Goal: Information Seeking & Learning: Compare options

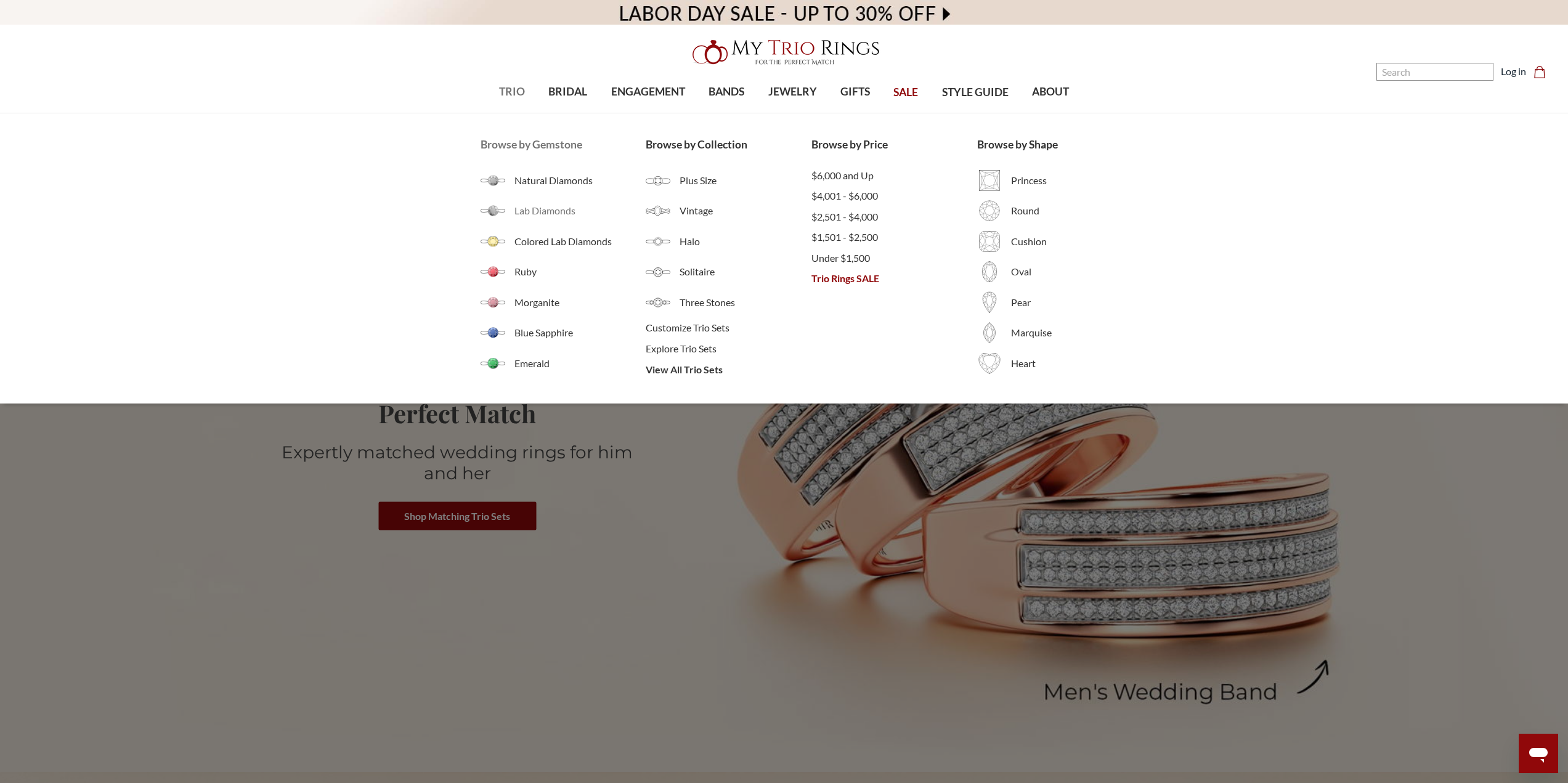
click at [558, 214] on span "Lab Diamonds" at bounding box center [580, 210] width 132 height 15
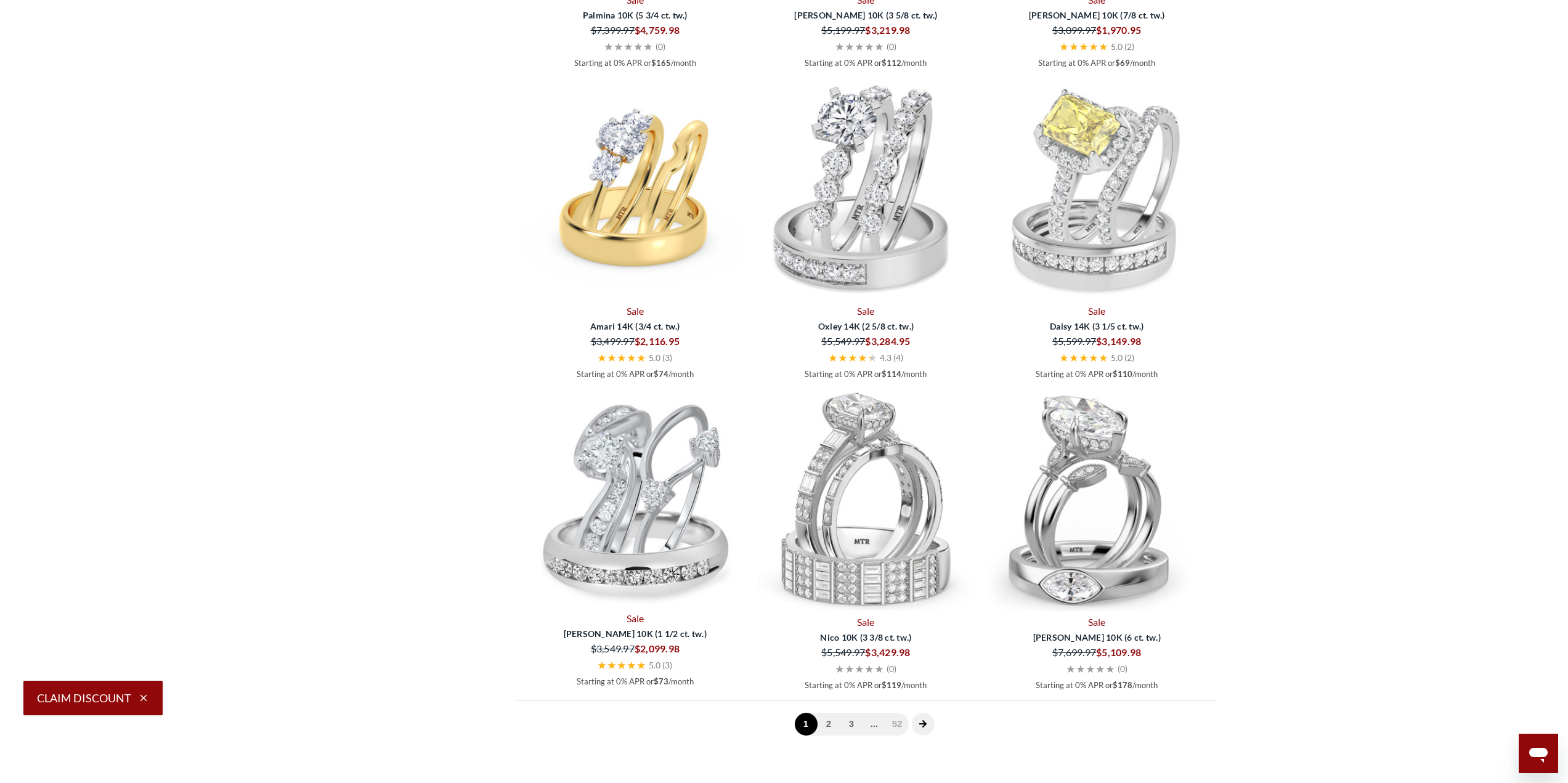
scroll to position [1479, 0]
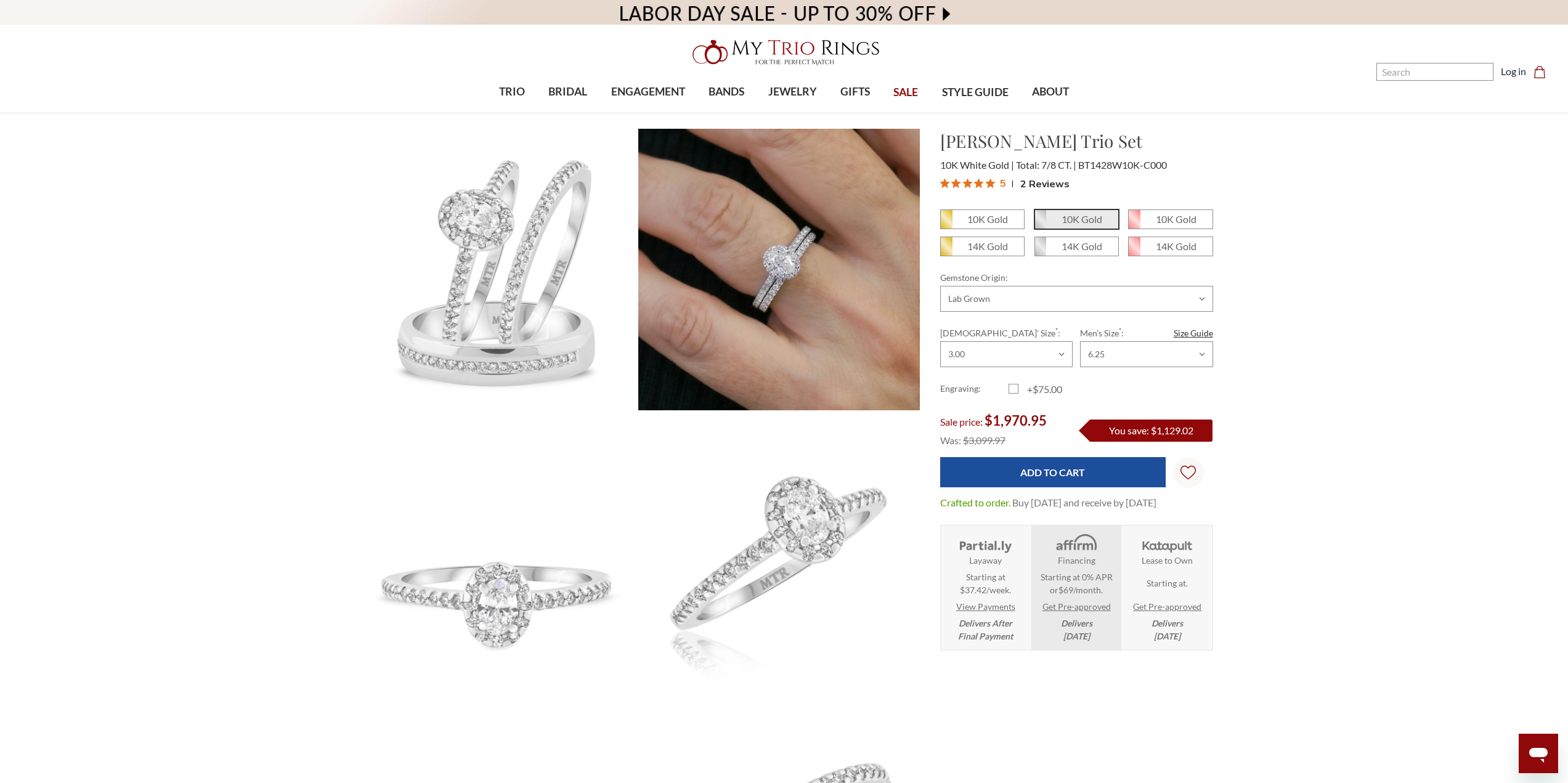
click at [1096, 166] on span "BT1428W10K-C000" at bounding box center [1122, 165] width 89 height 12
drag, startPoint x: 1090, startPoint y: 166, endPoint x: 1114, endPoint y: 167, distance: 24.0
click at [1114, 167] on span "BT1428W10K-C000" at bounding box center [1122, 165] width 89 height 12
copy span "1428"
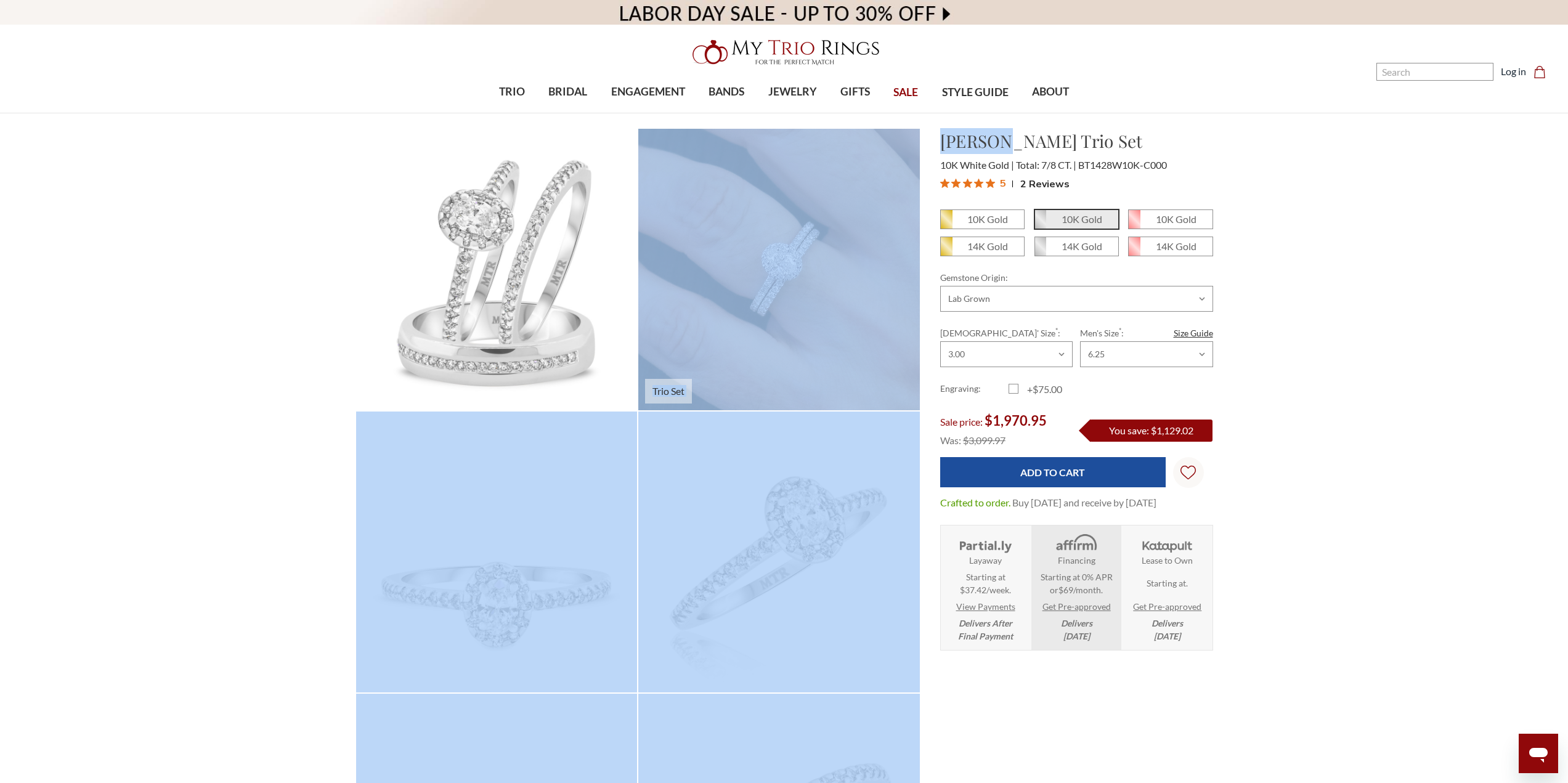
drag, startPoint x: 989, startPoint y: 139, endPoint x: 913, endPoint y: 141, distance: 76.0
drag, startPoint x: 1005, startPoint y: 142, endPoint x: 876, endPoint y: 146, distance: 129.1
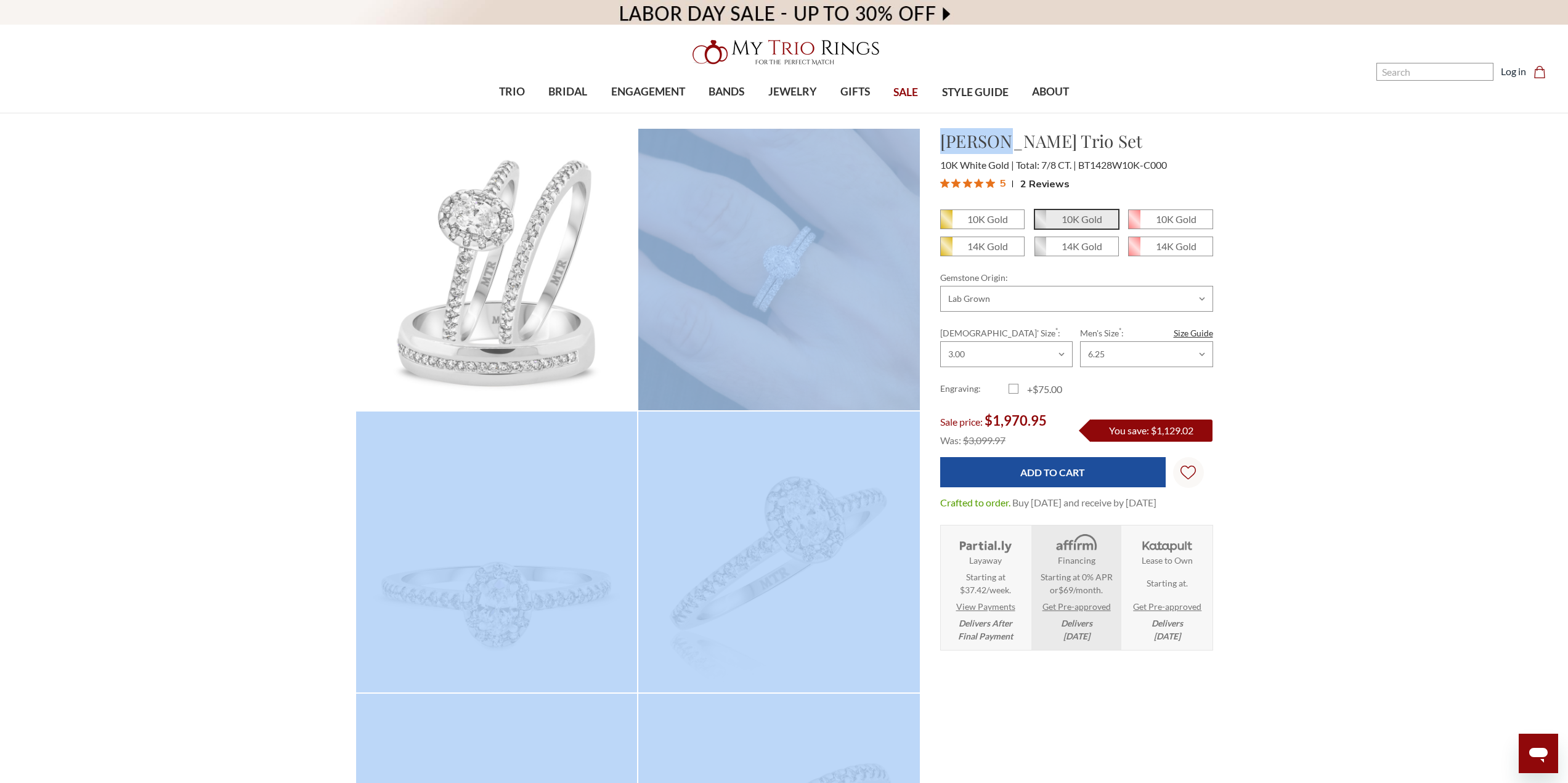
click at [1003, 147] on h1 "Breanna Trio Set" at bounding box center [1076, 141] width 273 height 26
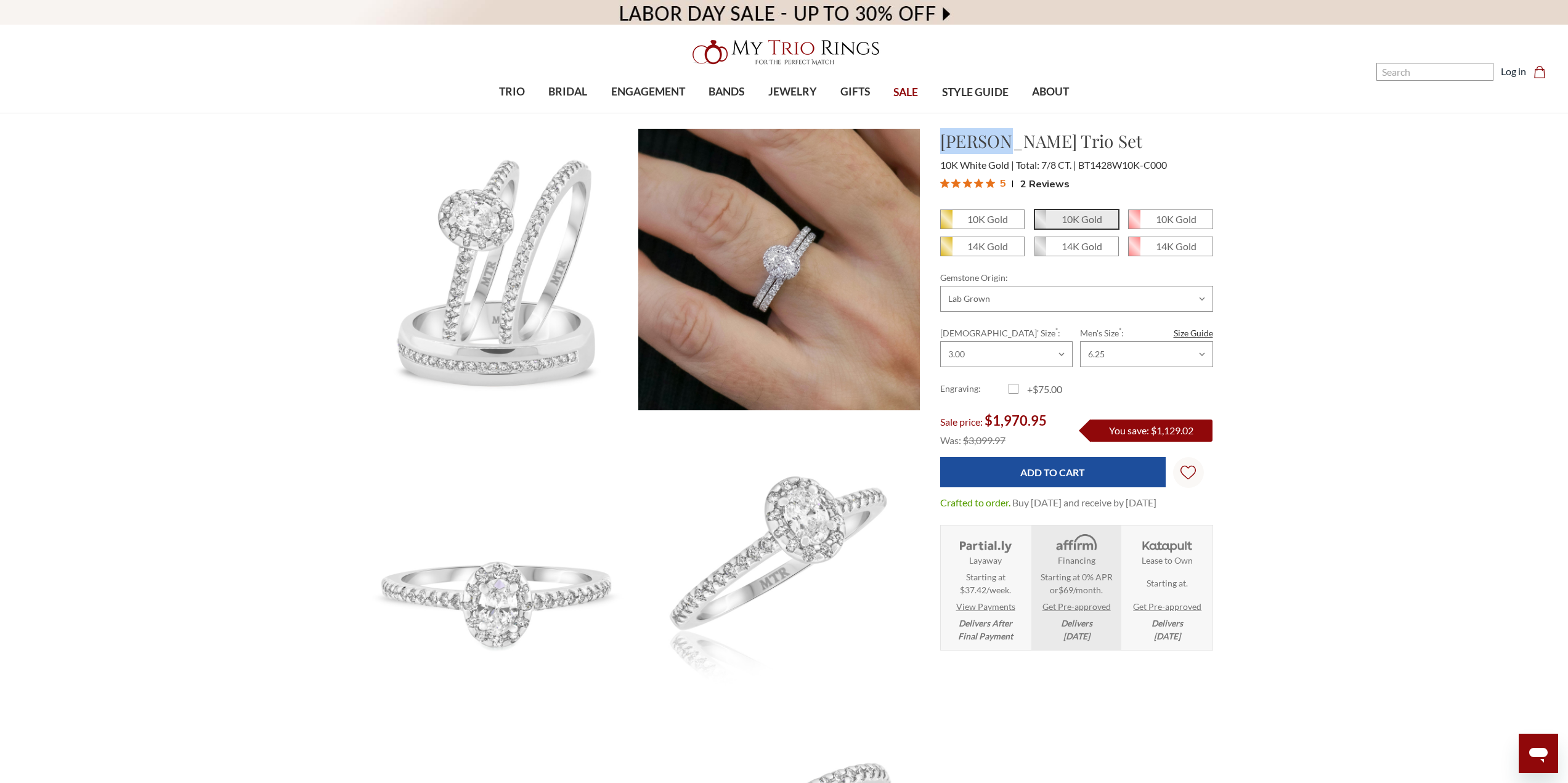
drag, startPoint x: 1005, startPoint y: 141, endPoint x: 950, endPoint y: 229, distance: 103.8
click at [941, 143] on h1 "Breanna Trio Set" at bounding box center [1076, 141] width 273 height 26
copy h1 "Breanna"
drag, startPoint x: 1092, startPoint y: 164, endPoint x: 1114, endPoint y: 164, distance: 22.0
click at [1114, 164] on span "BT1428W10K-C000" at bounding box center [1122, 165] width 89 height 12
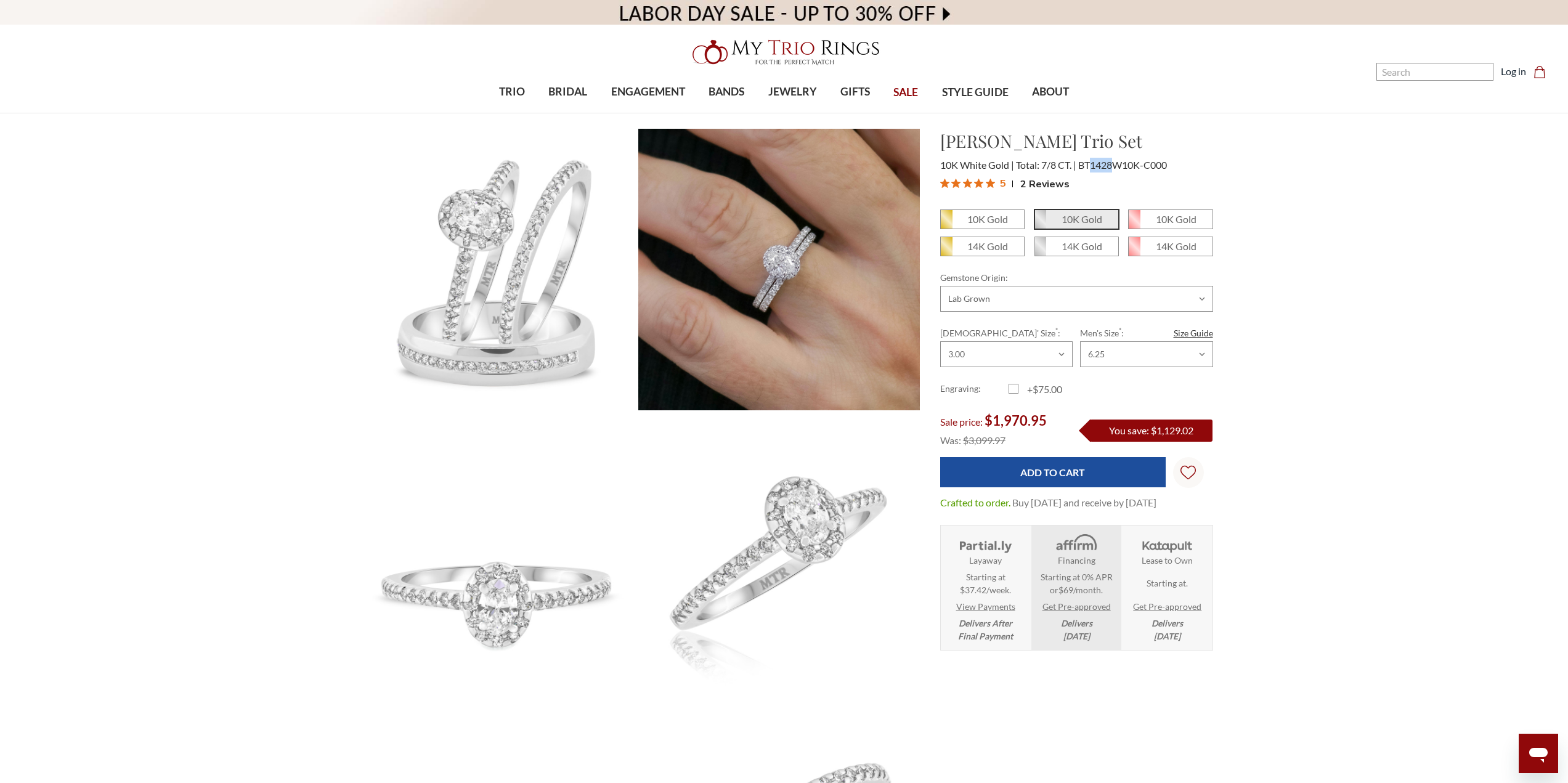
copy span "1428"
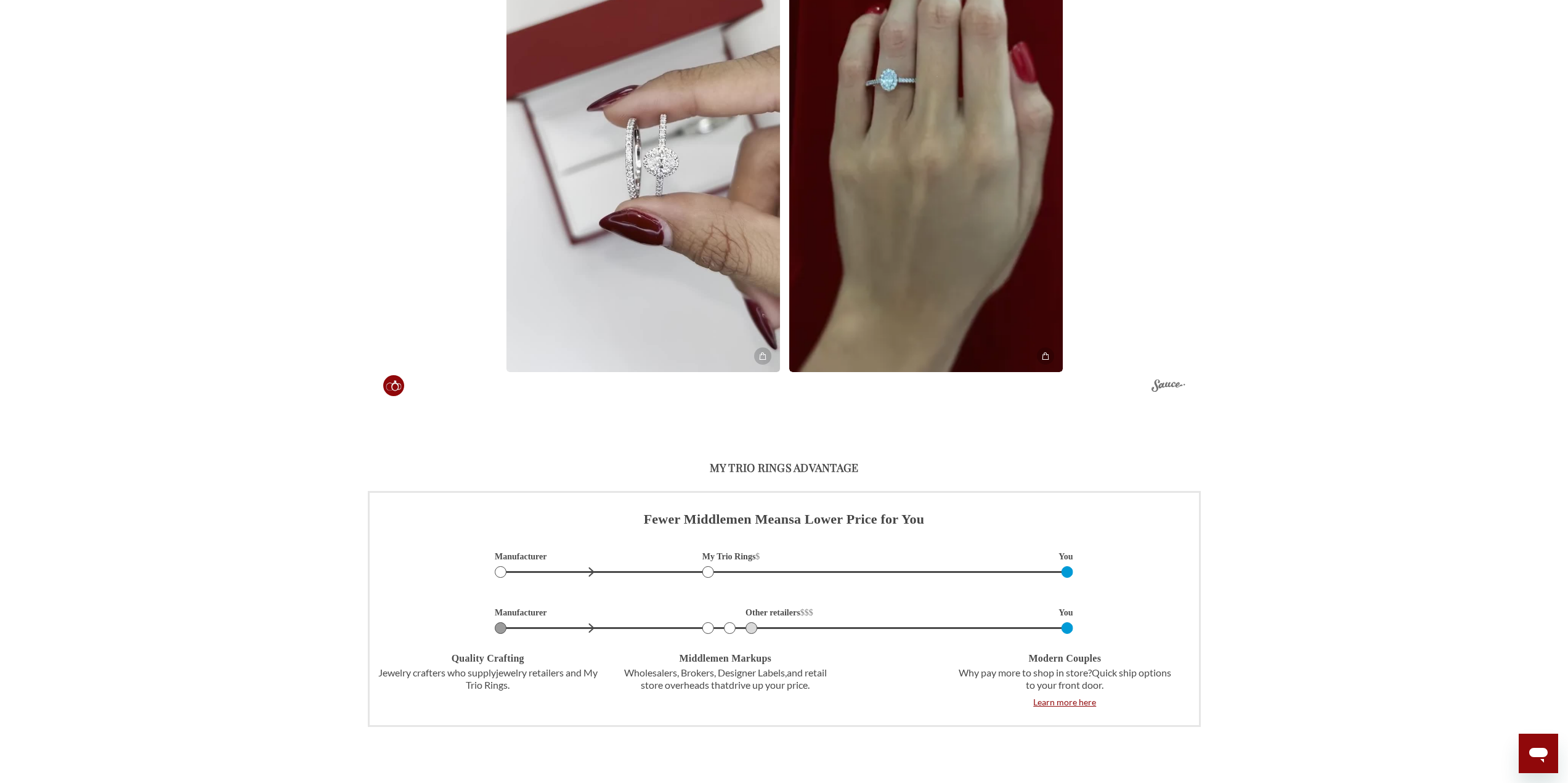
scroll to position [2957, 0]
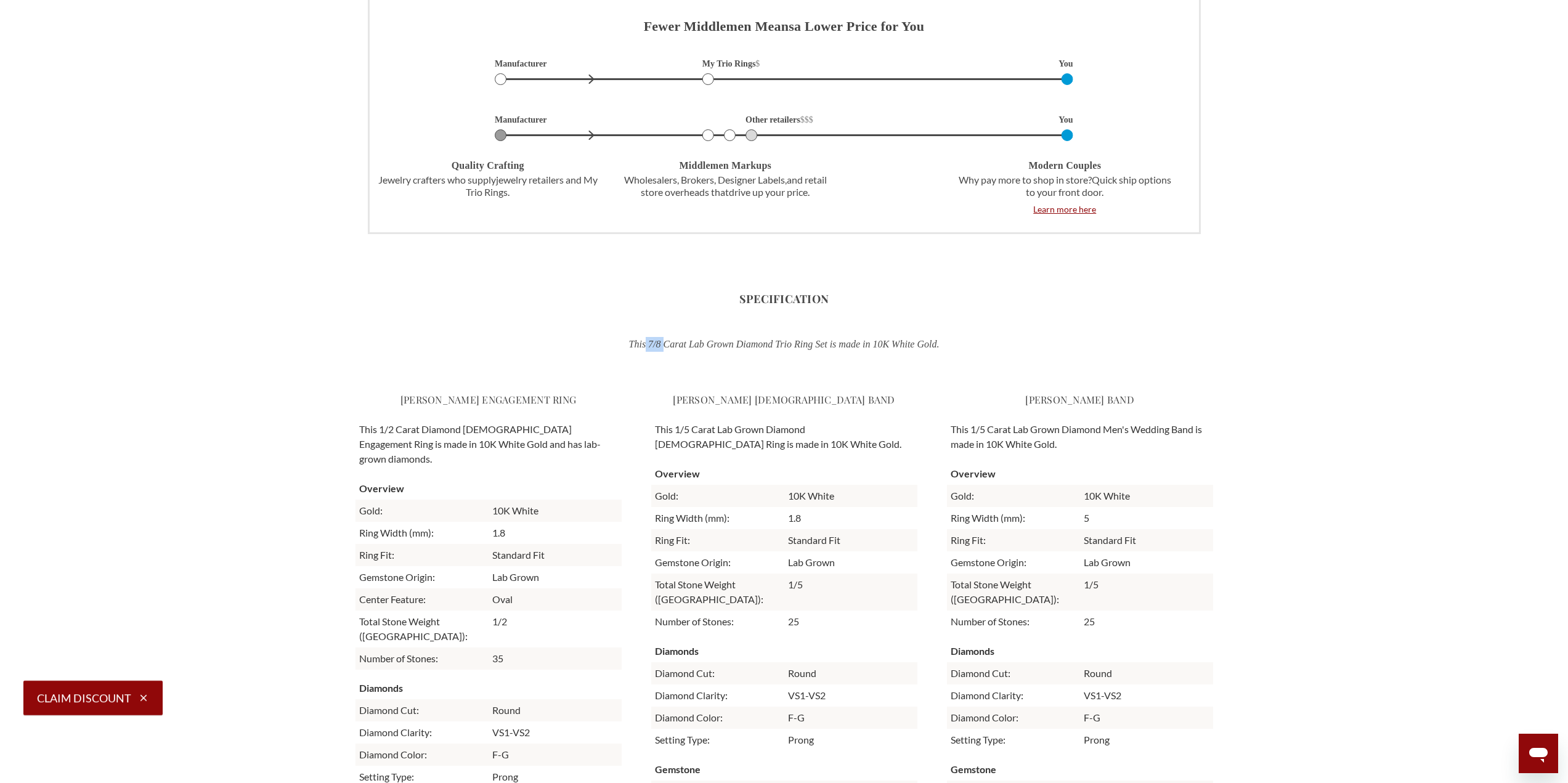
drag, startPoint x: 631, startPoint y: 344, endPoint x: 651, endPoint y: 346, distance: 20.1
click at [651, 346] on p "This 7/8 Carat Lab Grown Diamond Trio Ring Set is made in 10K White Gold." at bounding box center [784, 344] width 643 height 15
copy p "7/8"
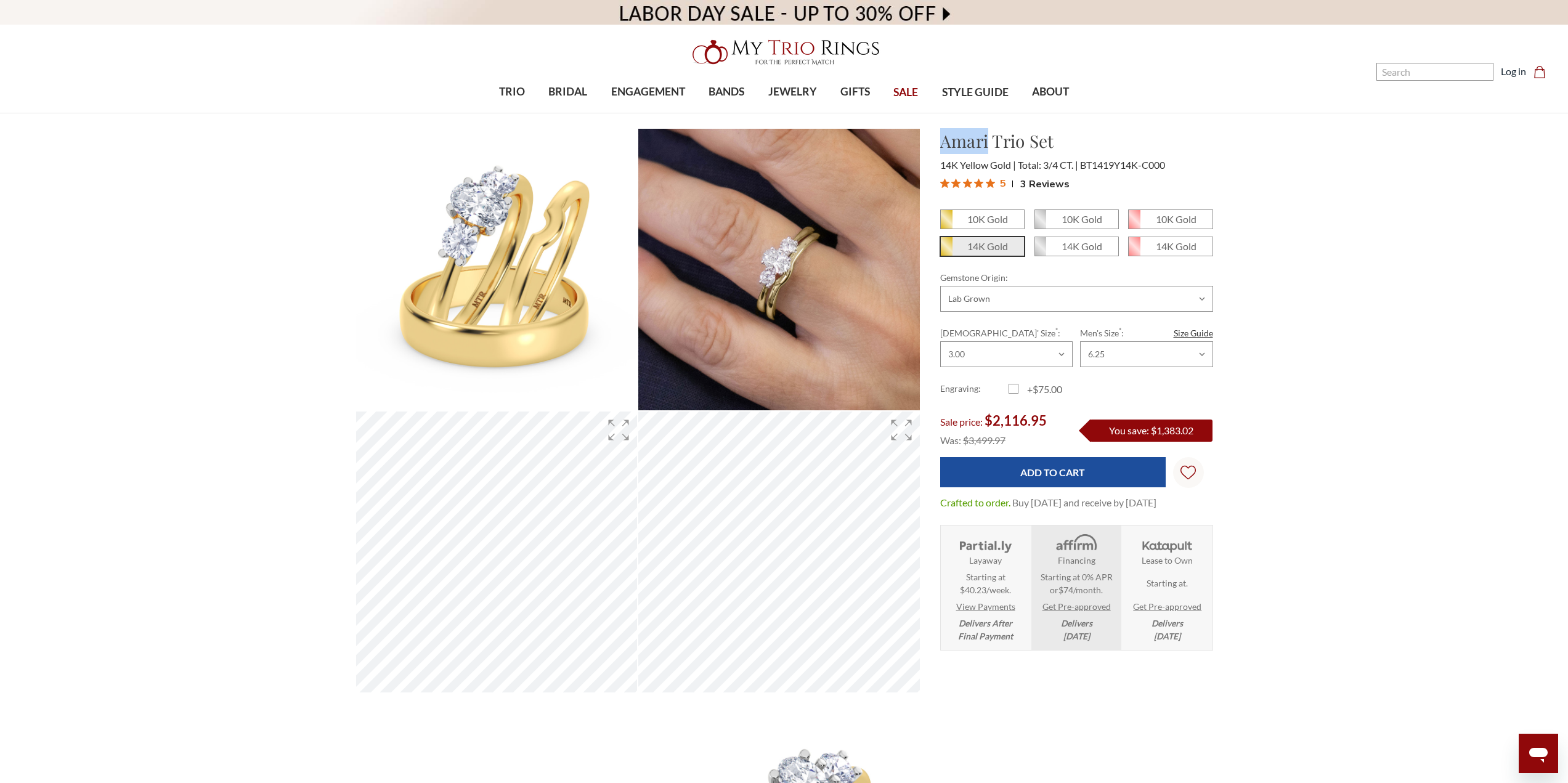
drag, startPoint x: 940, startPoint y: 143, endPoint x: 988, endPoint y: 145, distance: 48.0
click at [988, 145] on h1 "Amari Trio Set" at bounding box center [1076, 141] width 273 height 26
copy h1 "Amari"
drag, startPoint x: 1094, startPoint y: 164, endPoint x: 1118, endPoint y: 166, distance: 24.1
click at [1118, 166] on span "BT1419Y14K-C000" at bounding box center [1122, 165] width 85 height 12
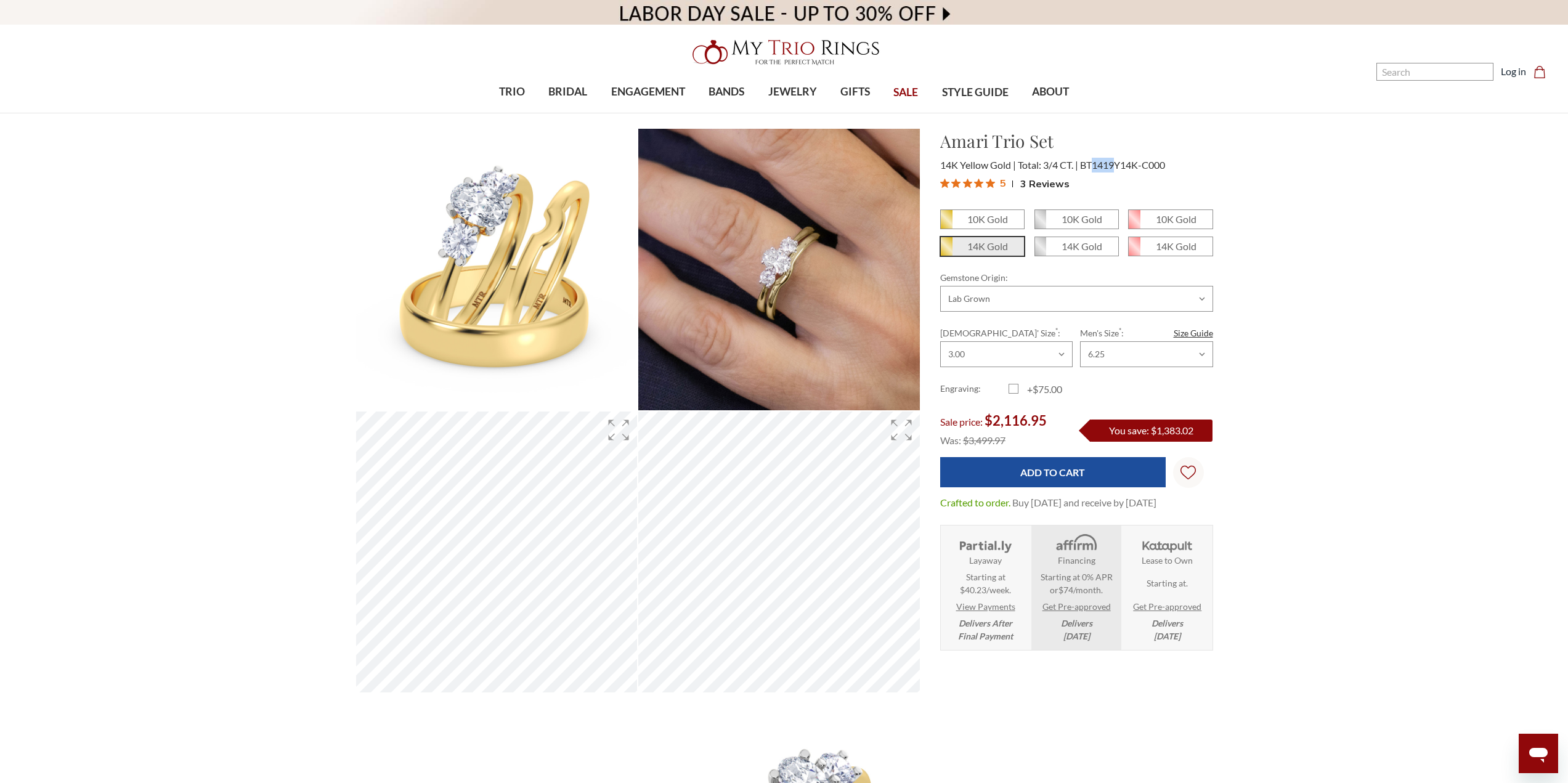
copy span "1419"
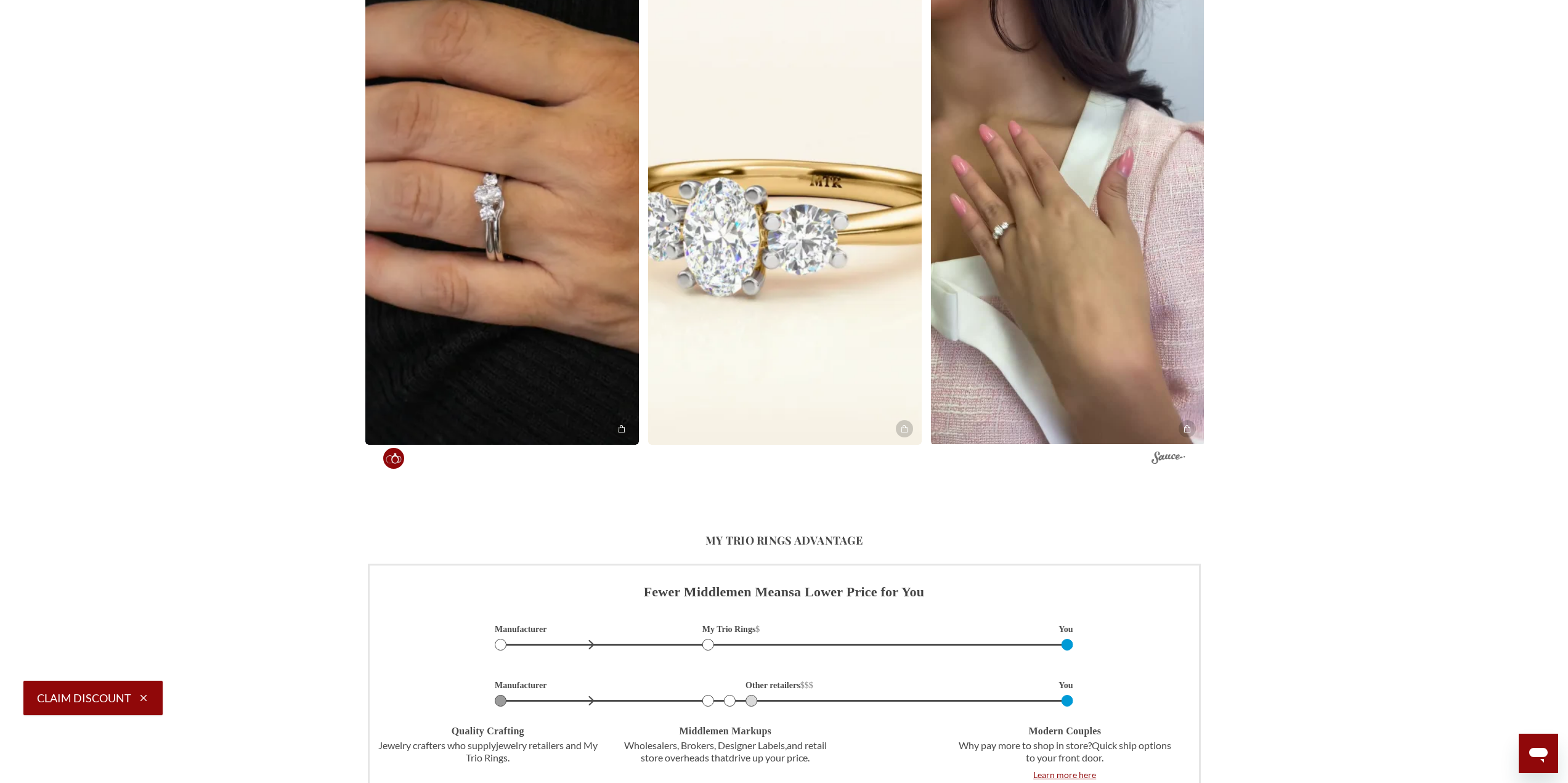
scroll to position [3450, 0]
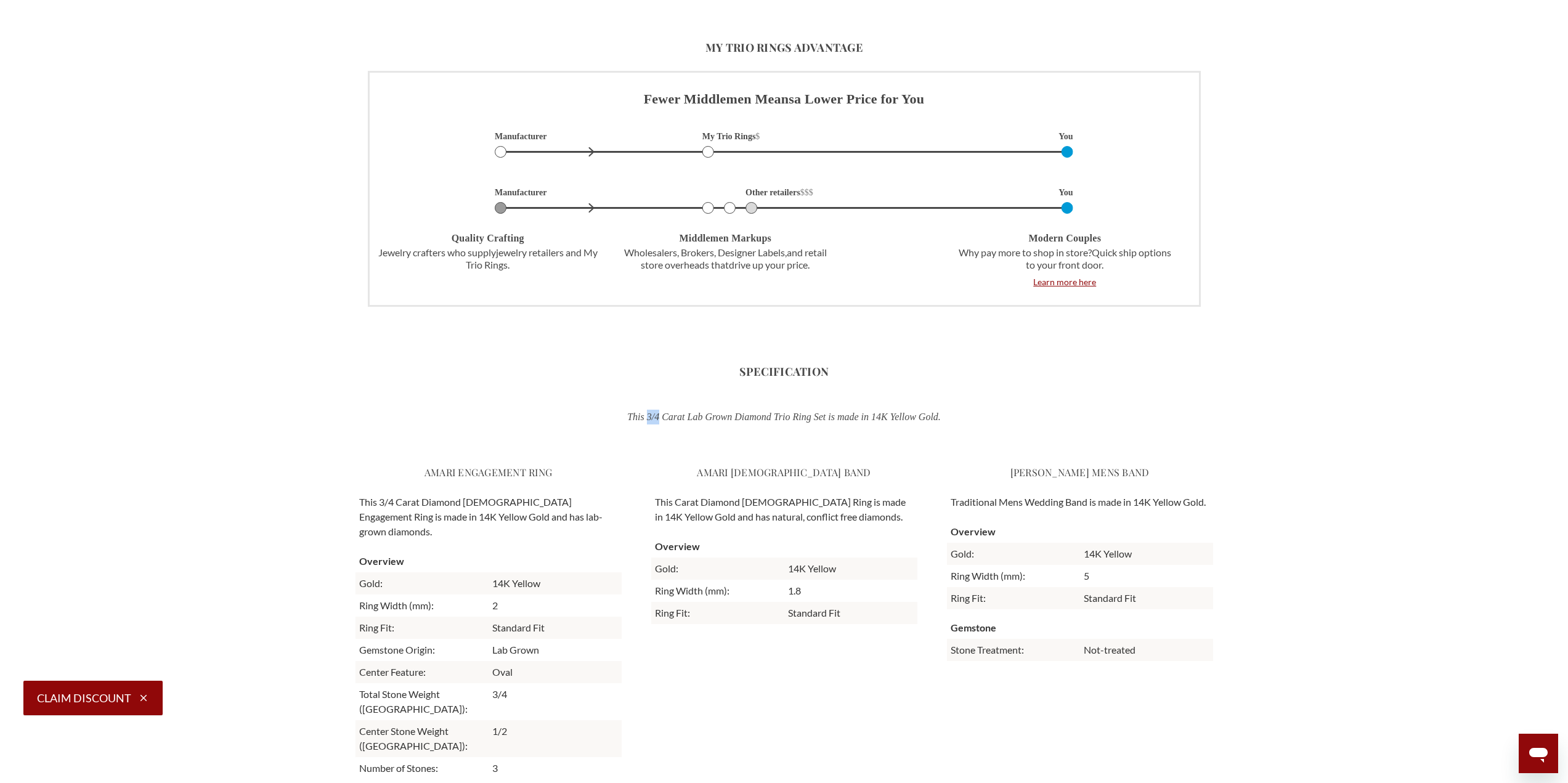
drag, startPoint x: 631, startPoint y: 418, endPoint x: 650, endPoint y: 418, distance: 19.0
click at [649, 418] on p "This 3/4 Carat Lab Grown Diamond Trio Ring Set is made in 14K Yellow Gold." at bounding box center [784, 417] width 643 height 15
copy p "3/4"
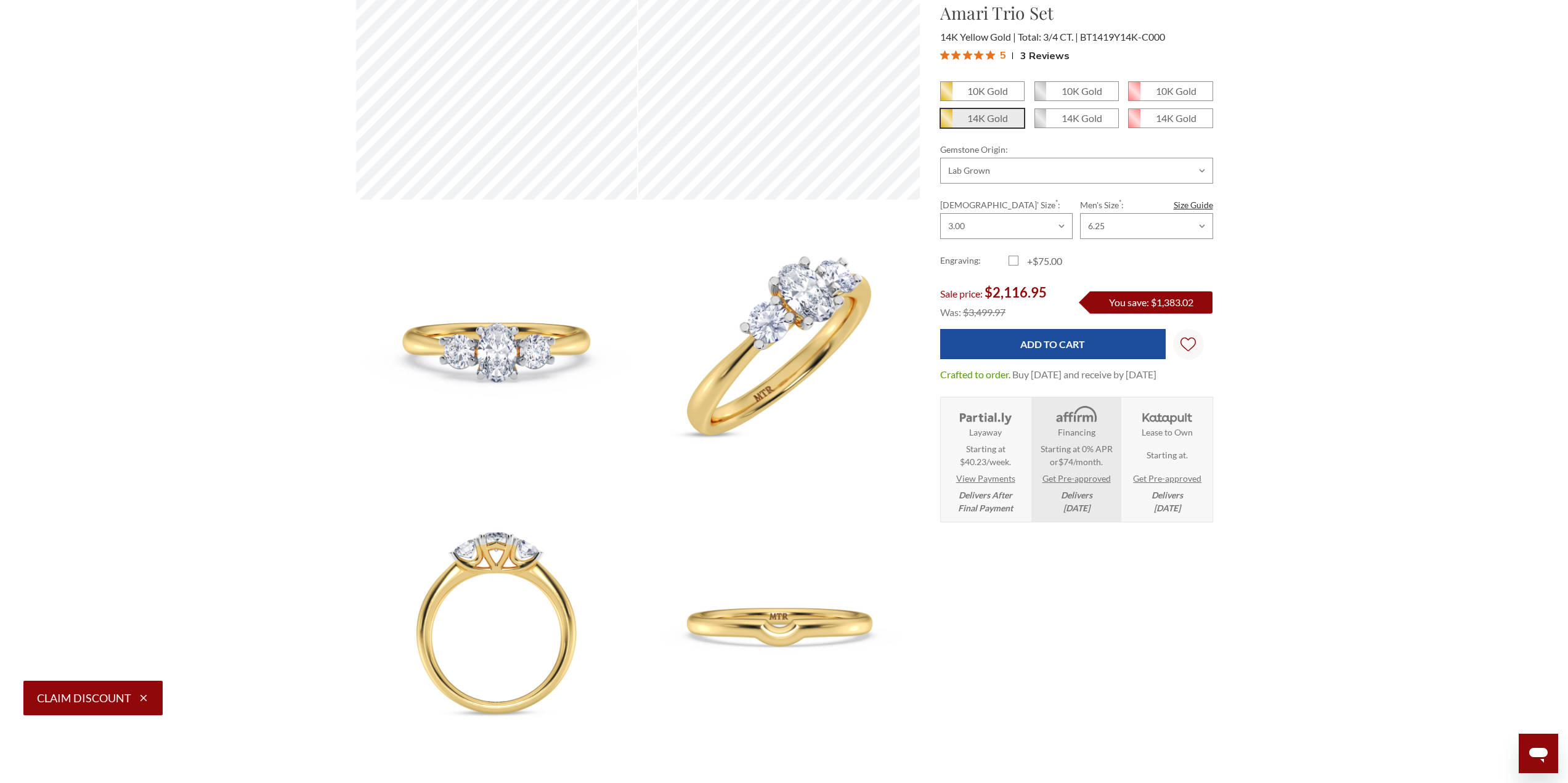
scroll to position [0, 0]
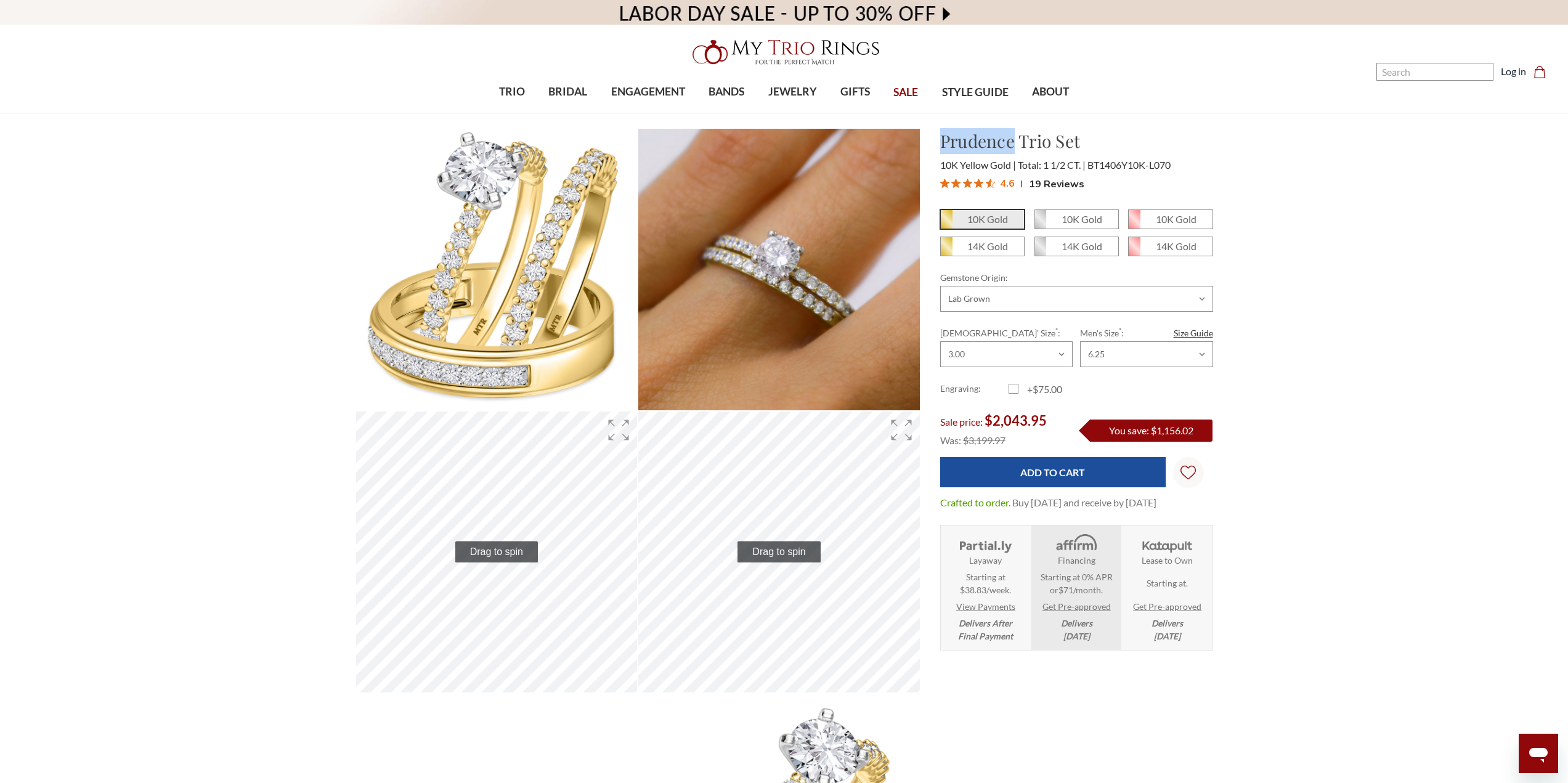
drag, startPoint x: 952, startPoint y: 141, endPoint x: 1015, endPoint y: 146, distance: 63.2
click at [1015, 146] on div "Prudence Trio Set $2,043.95 10K Yellow Gold Total: 1 1/2 CT. BT1406Y10K-L070 4.6" at bounding box center [1076, 162] width 292 height 66
copy h1 "Prudence"
drag, startPoint x: 1101, startPoint y: 165, endPoint x: 1126, endPoint y: 168, distance: 25.2
click at [1126, 168] on span "BT1406Y10K-L070" at bounding box center [1129, 165] width 83 height 12
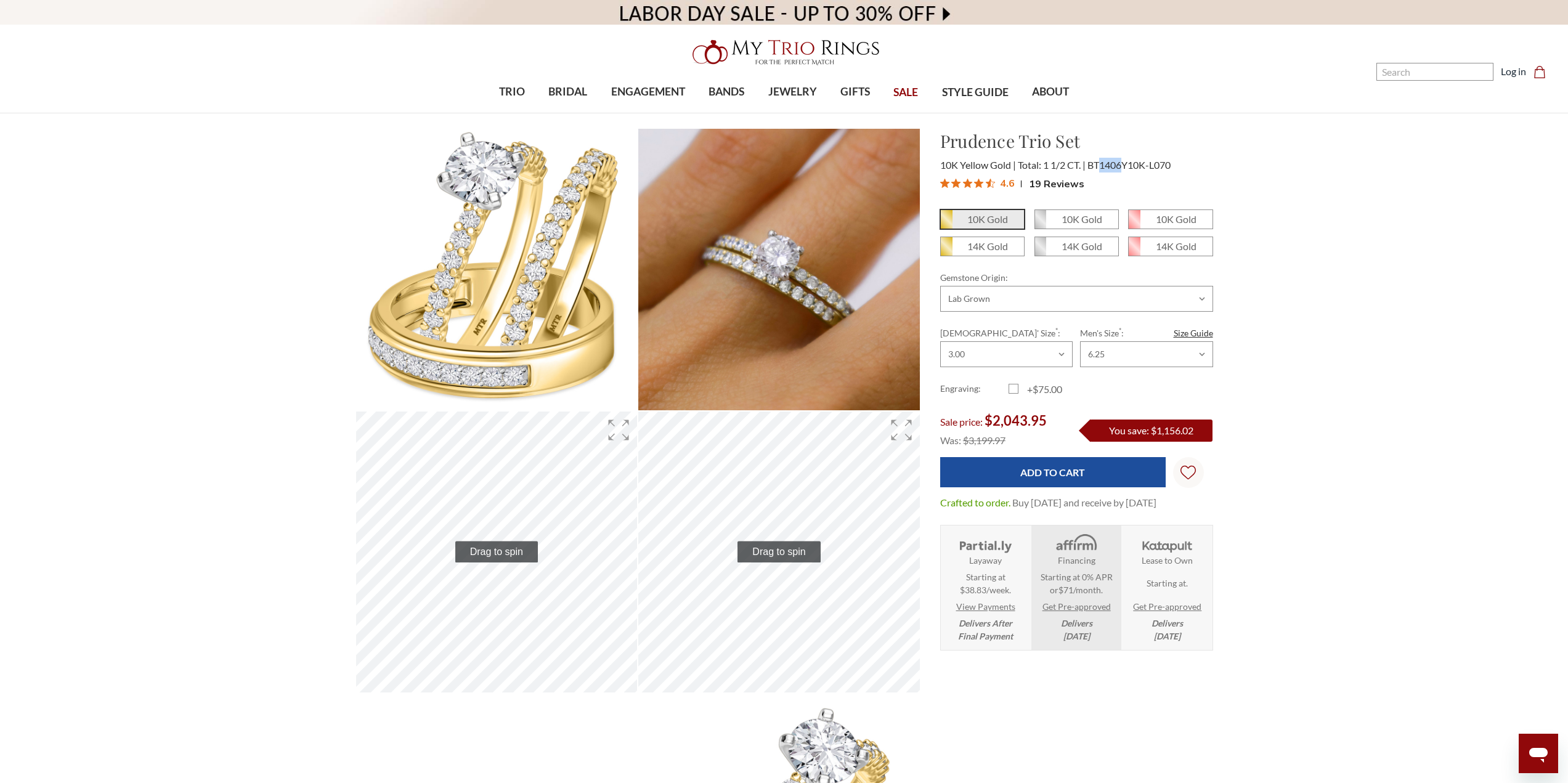
copy span "1406"
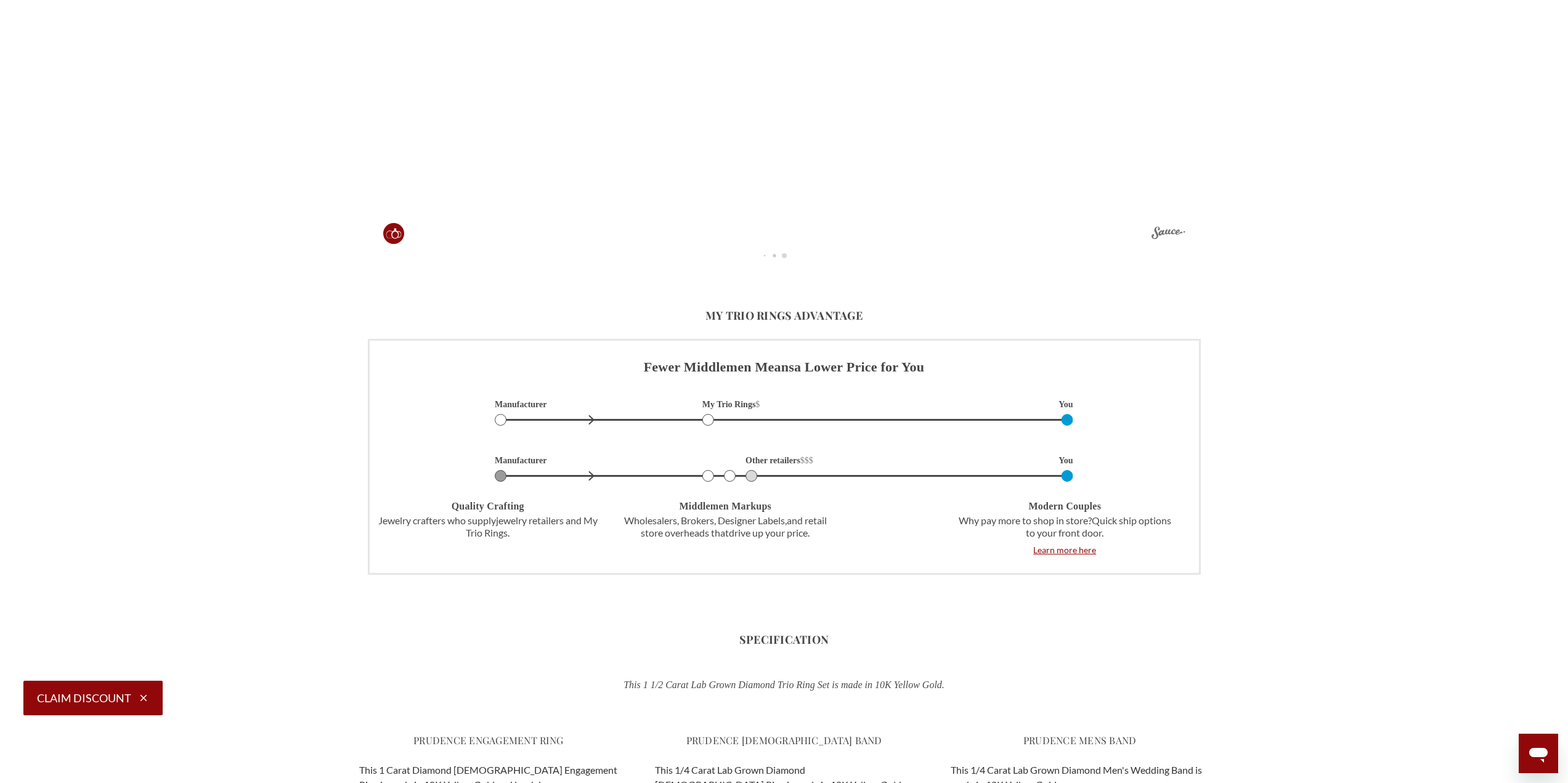
scroll to position [3450, 0]
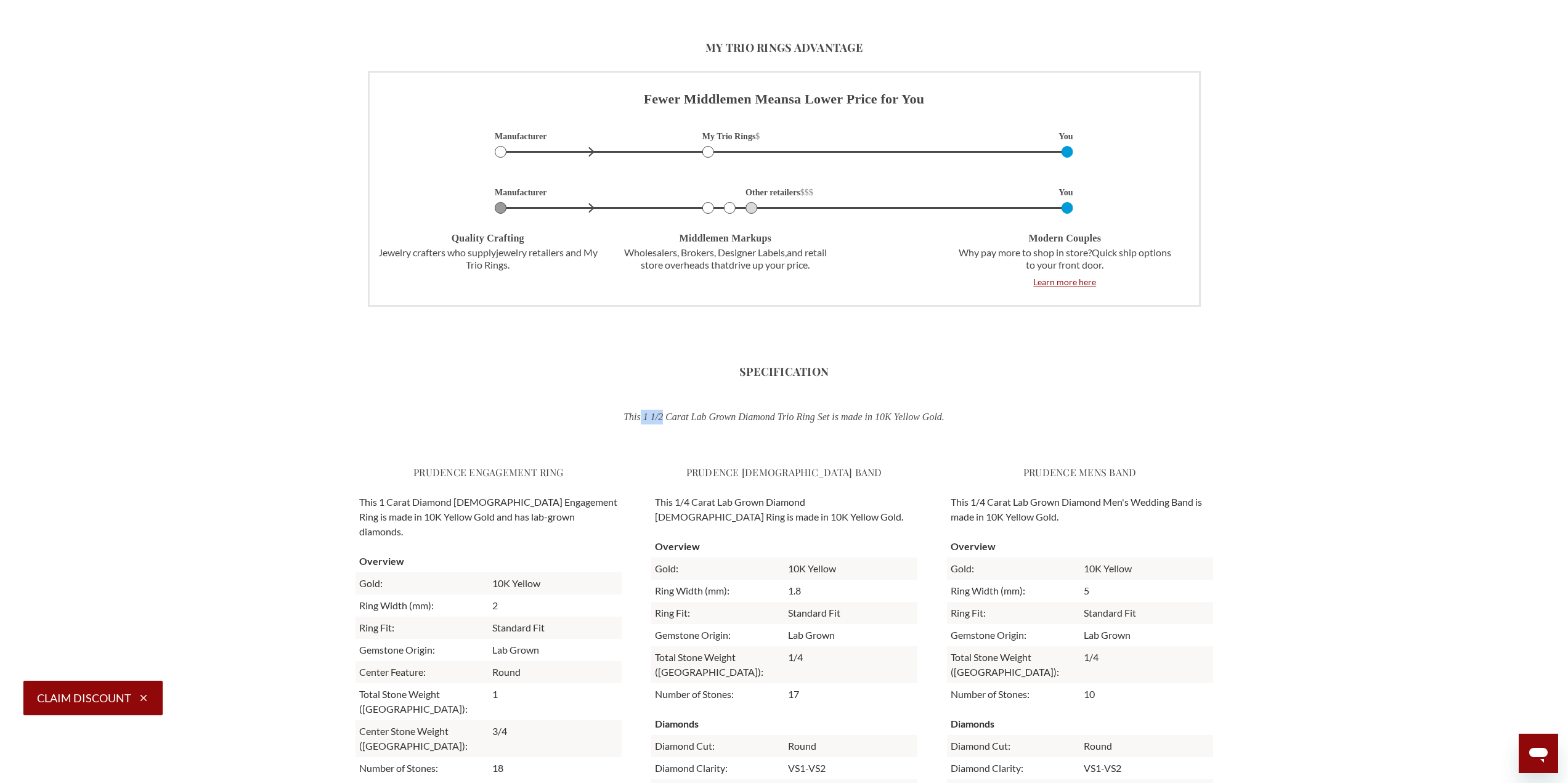
drag, startPoint x: 626, startPoint y: 419, endPoint x: 649, endPoint y: 421, distance: 23.1
click at [649, 421] on p "This 1 1/2 Carat Lab Grown Diamond Trio Ring Set is made in 10K Yellow Gold." at bounding box center [784, 417] width 643 height 15
copy p "1 1/2"
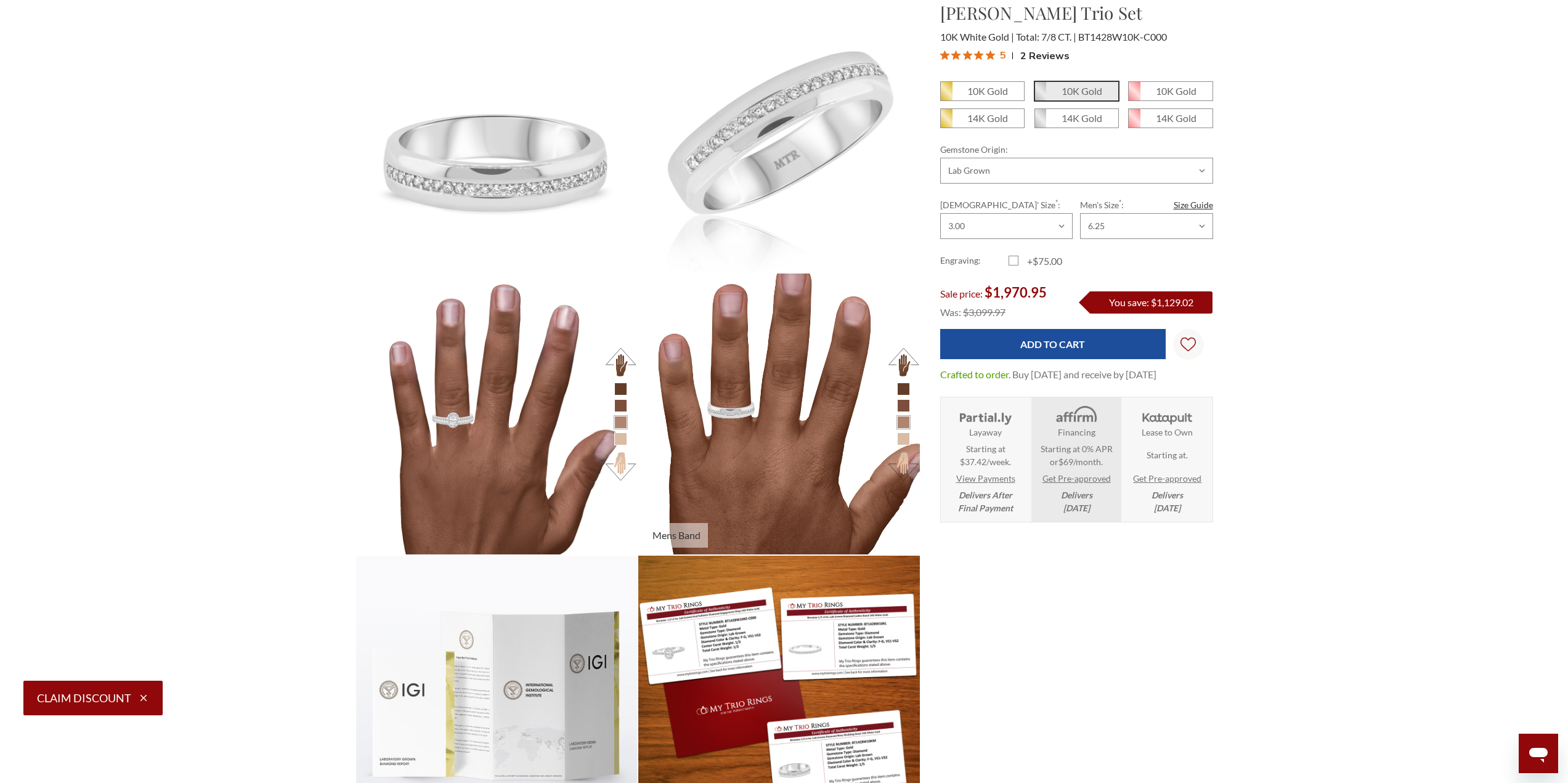
scroll to position [493, 0]
